Goal: Task Accomplishment & Management: Manage account settings

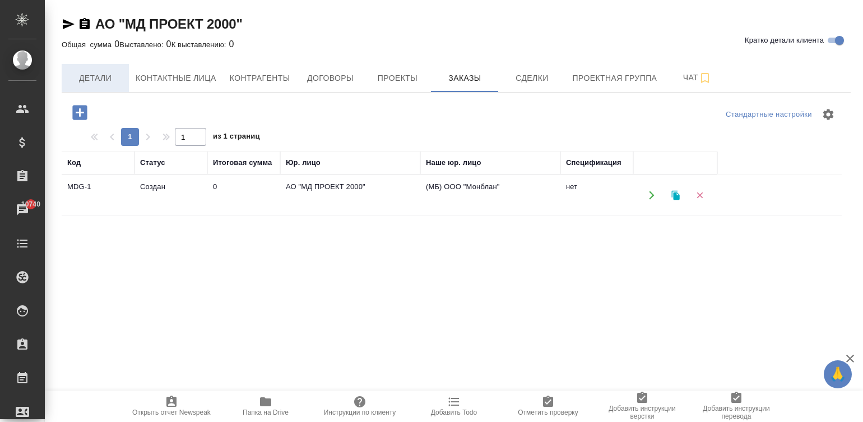
click at [84, 84] on span "Детали" at bounding box center [95, 78] width 54 height 14
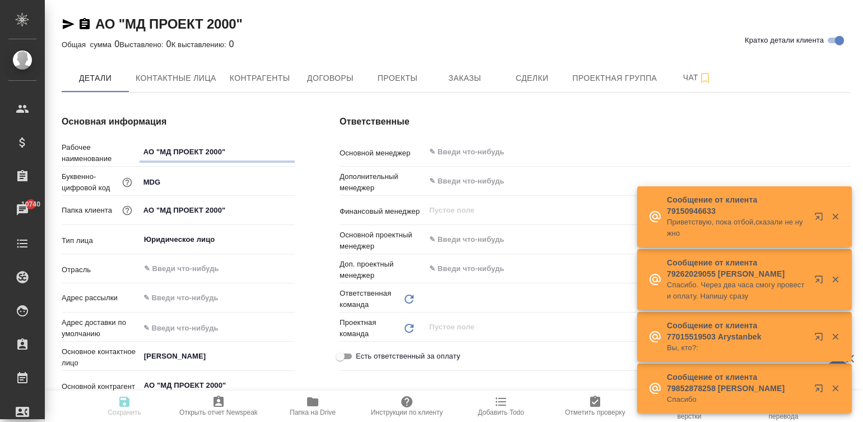
type textarea "x"
type input "Отдел продаж"
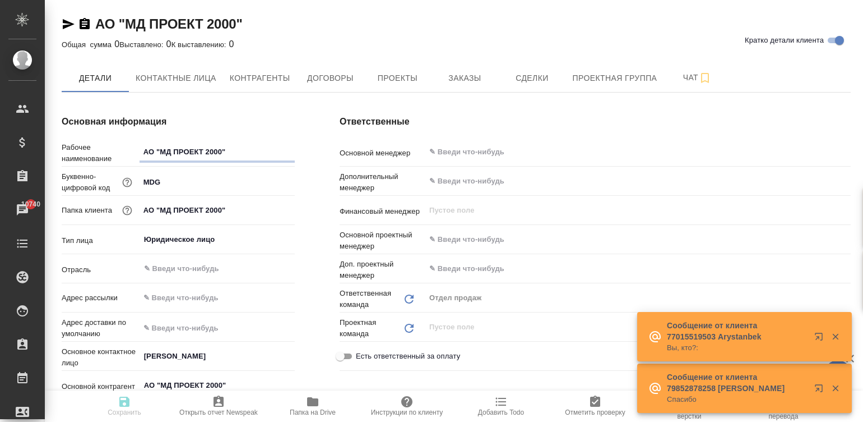
type textarea "x"
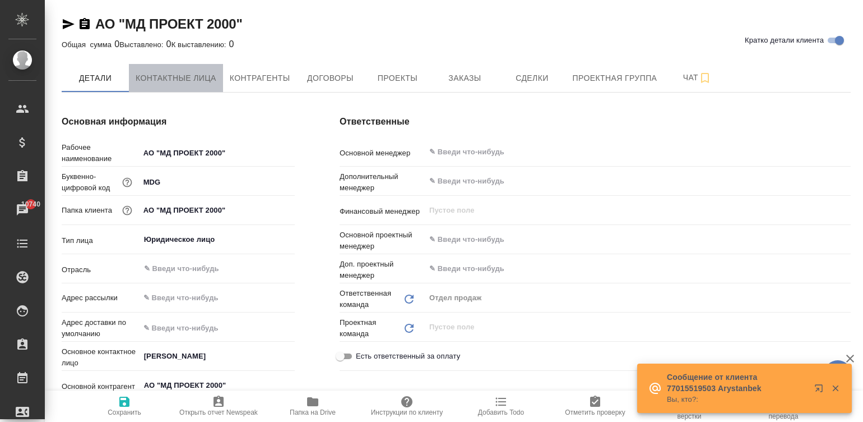
click at [164, 81] on span "Контактные лица" at bounding box center [176, 78] width 81 height 14
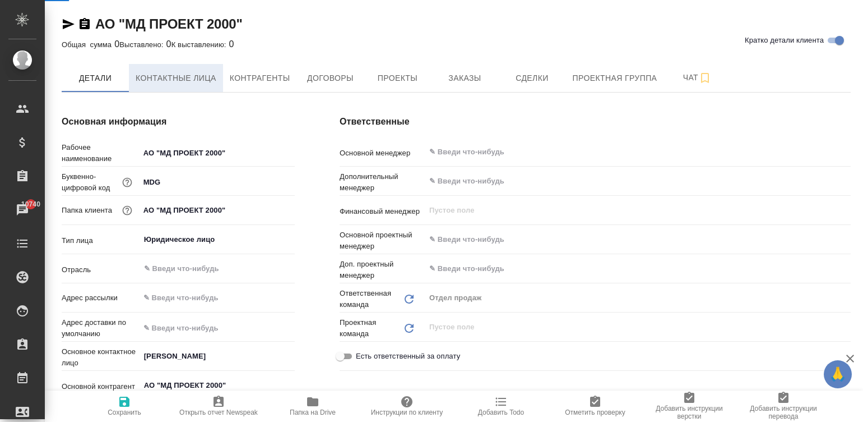
select select "RU"
